Goal: Find specific page/section: Find specific page/section

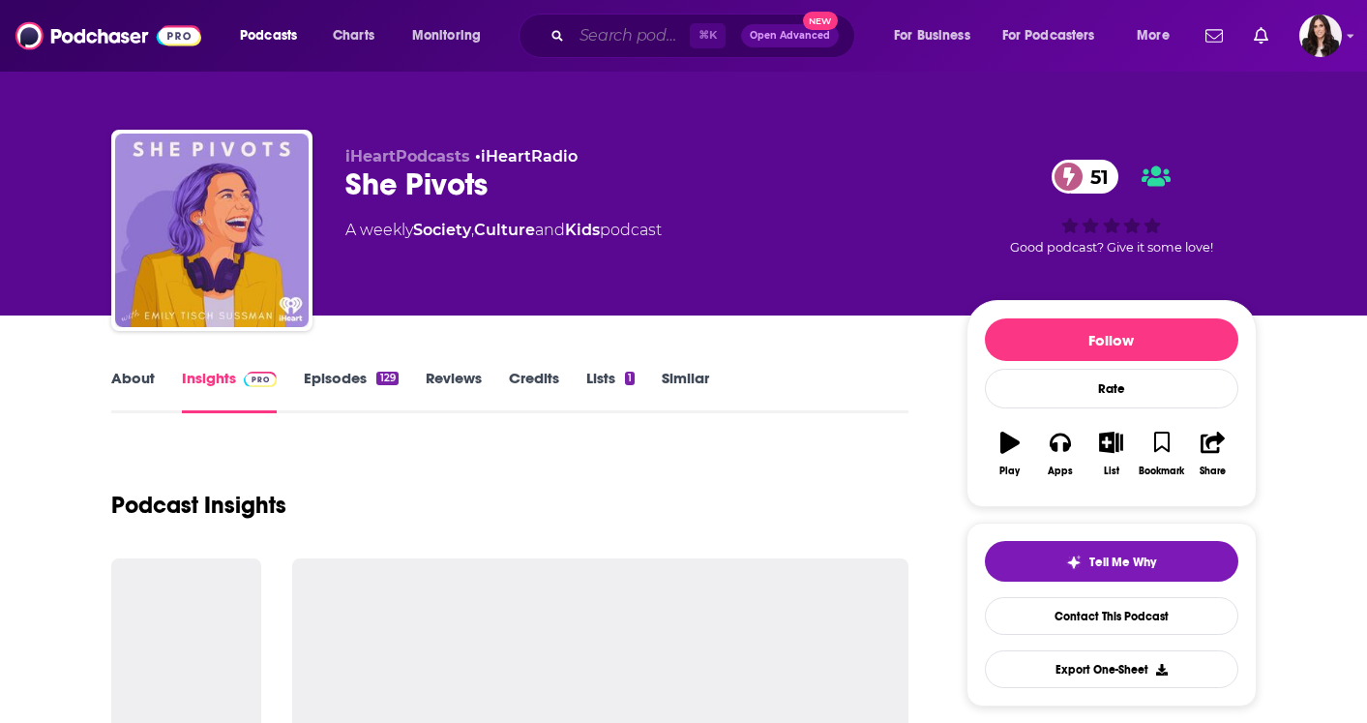
click at [622, 30] on input "Search podcasts, credits, & more..." at bounding box center [631, 35] width 118 height 31
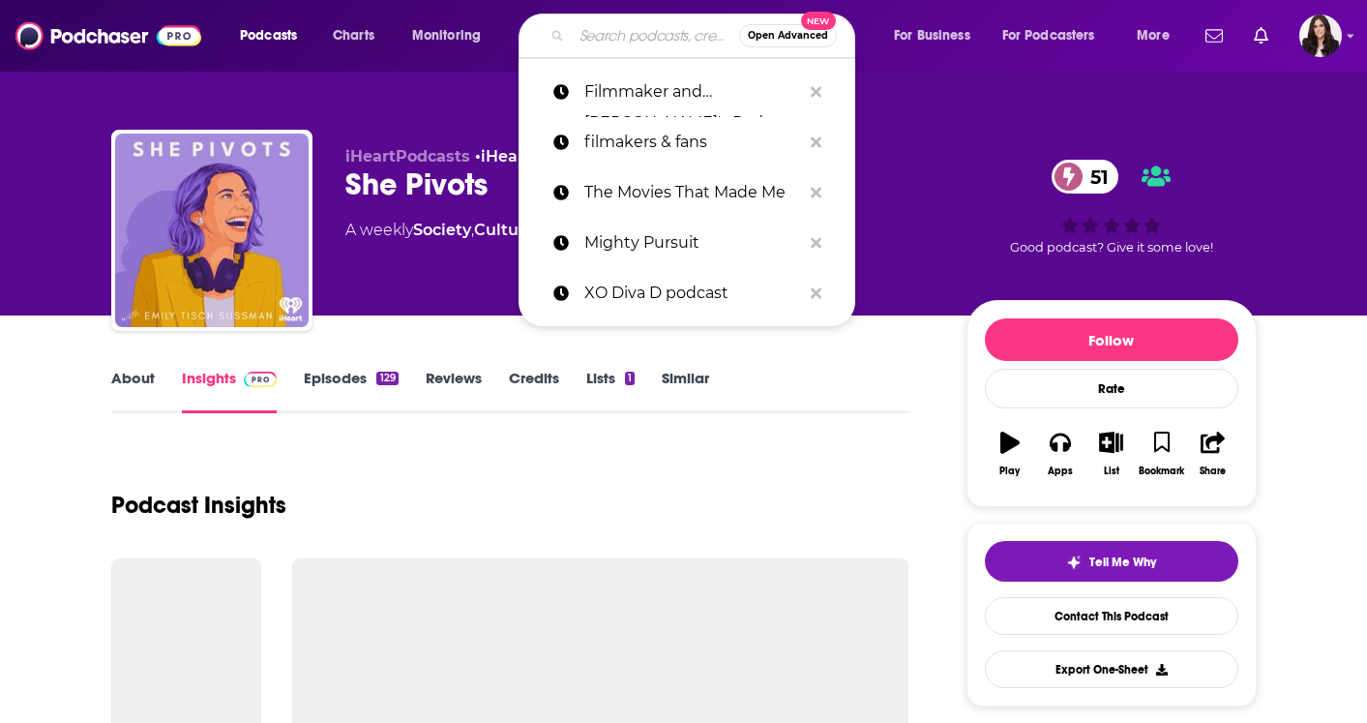
paste input "The Tangle with [PERSON_NAME]."
type input "The Tangle with [PERSON_NAME]."
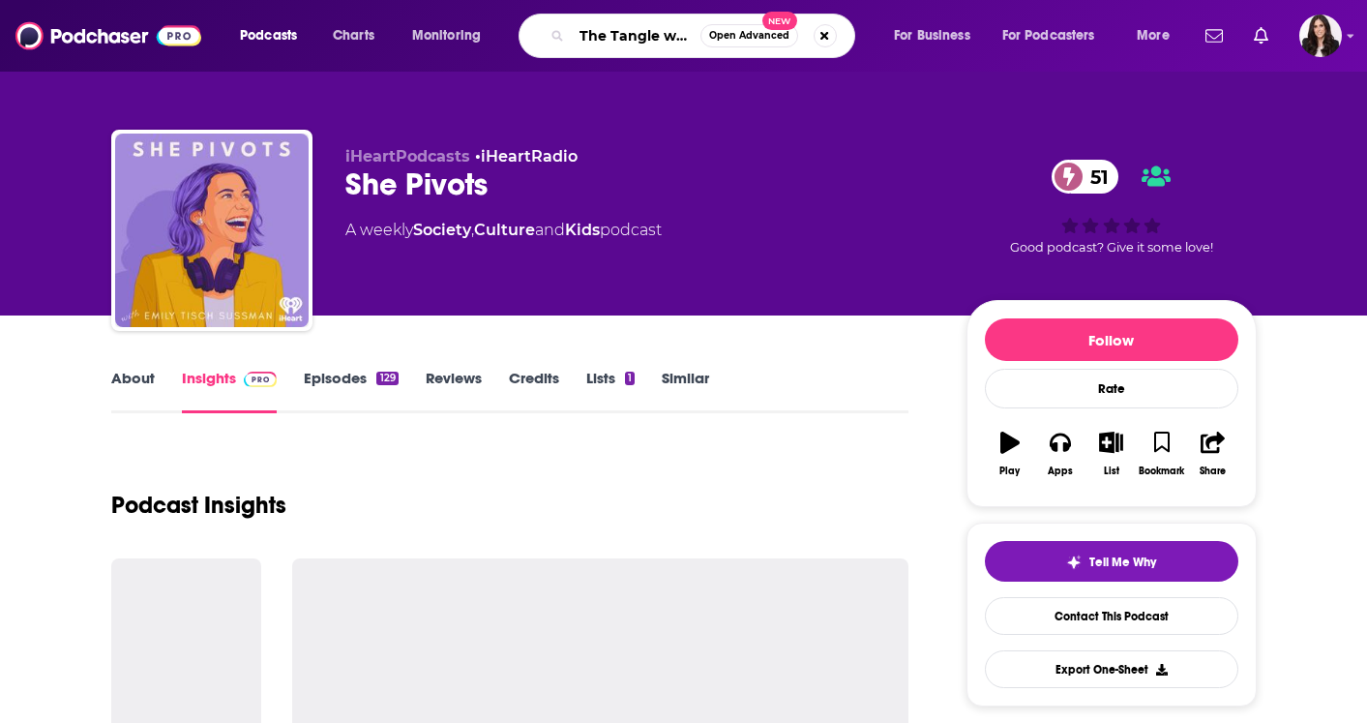
scroll to position [0, 87]
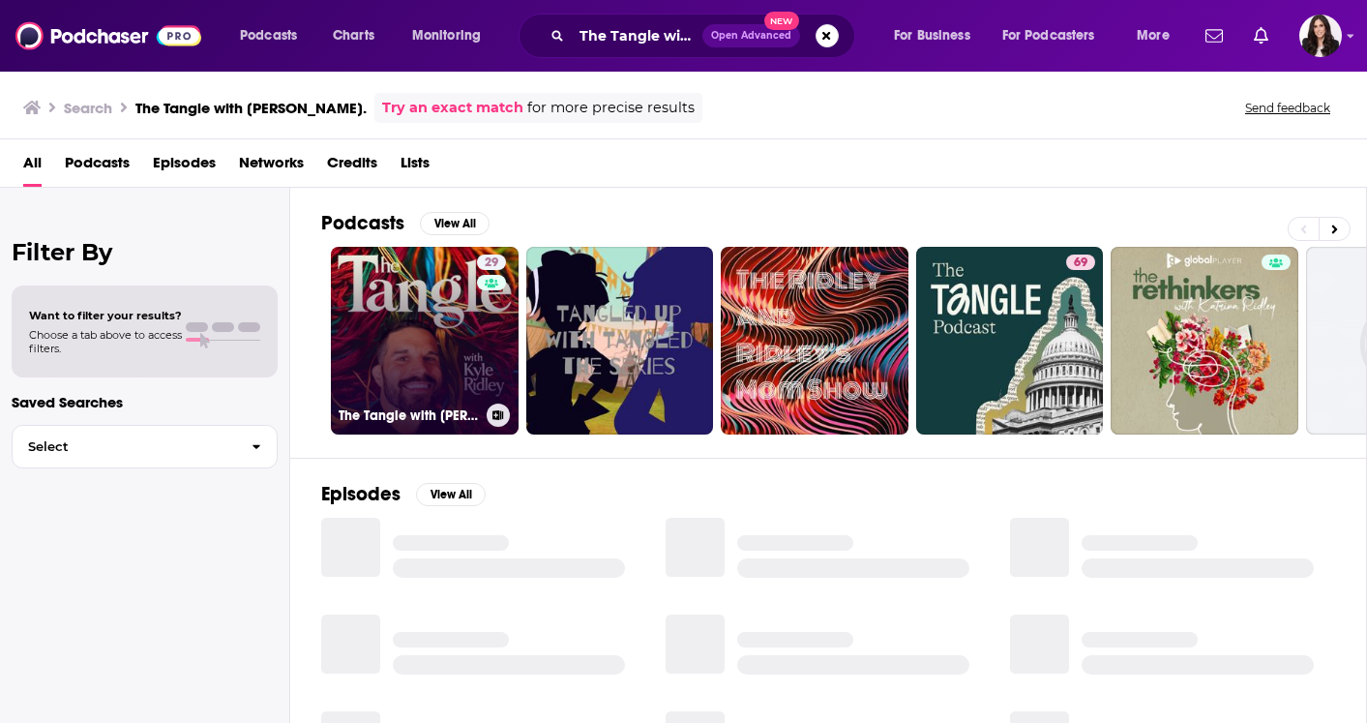
click at [394, 324] on link "29 The Tangle with [PERSON_NAME]" at bounding box center [425, 341] width 188 height 188
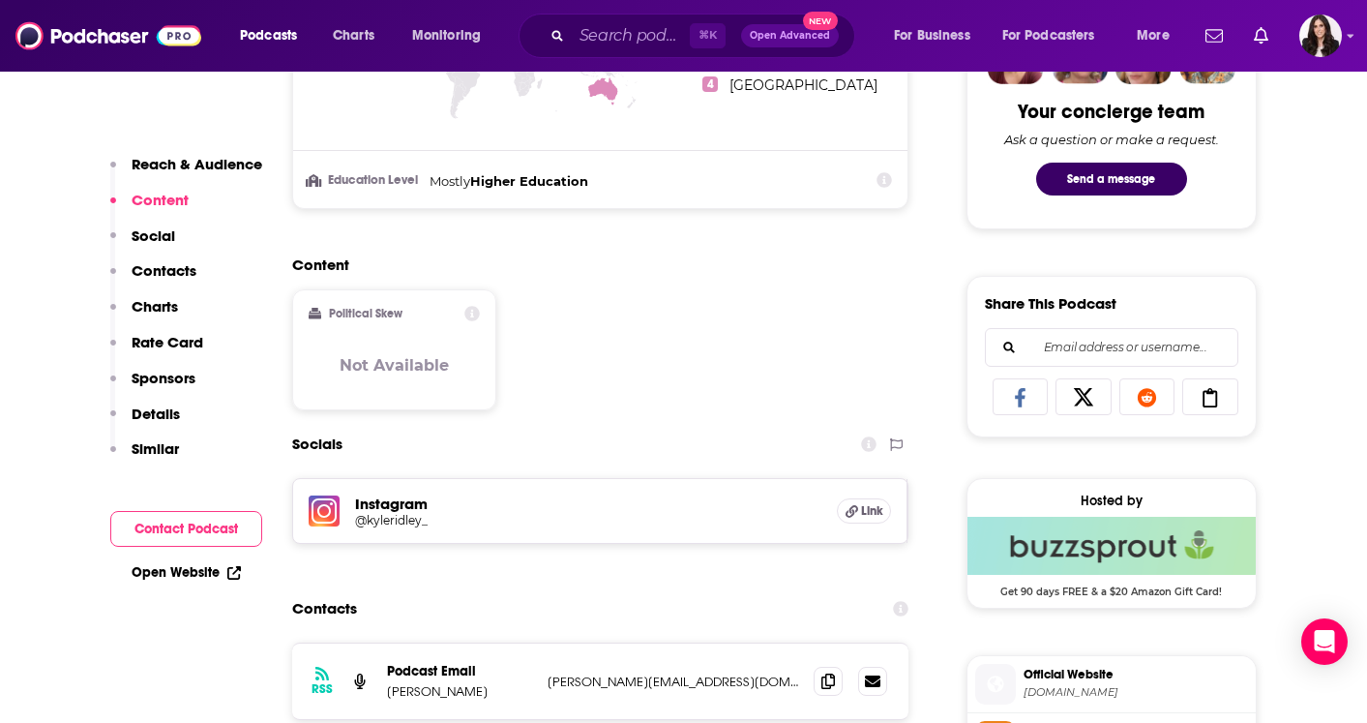
scroll to position [1014, 0]
